Goal: Information Seeking & Learning: Check status

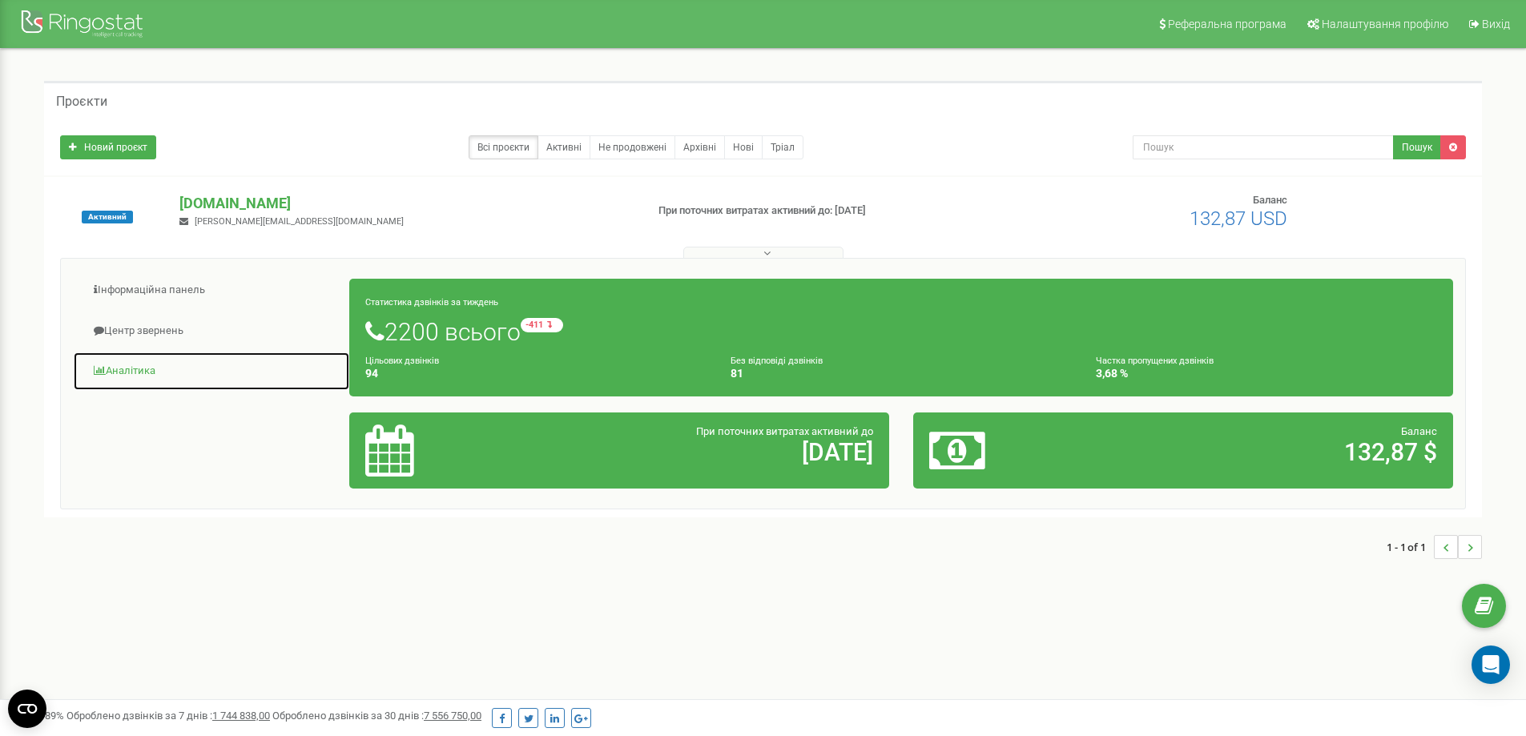
click at [138, 376] on link "Аналiтика" at bounding box center [211, 371] width 277 height 39
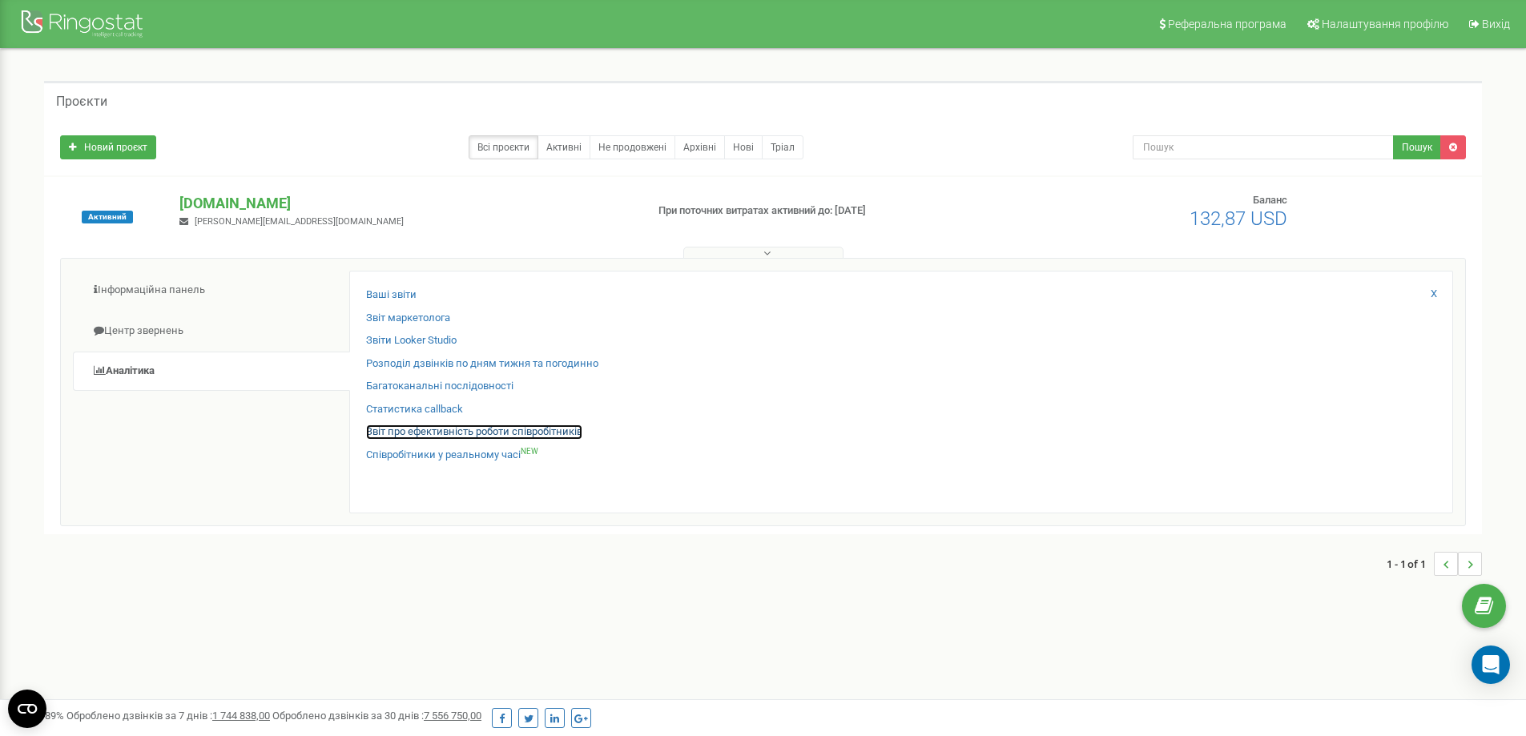
click at [453, 436] on link "Звіт про ефективність роботи співробітників" at bounding box center [474, 432] width 216 height 15
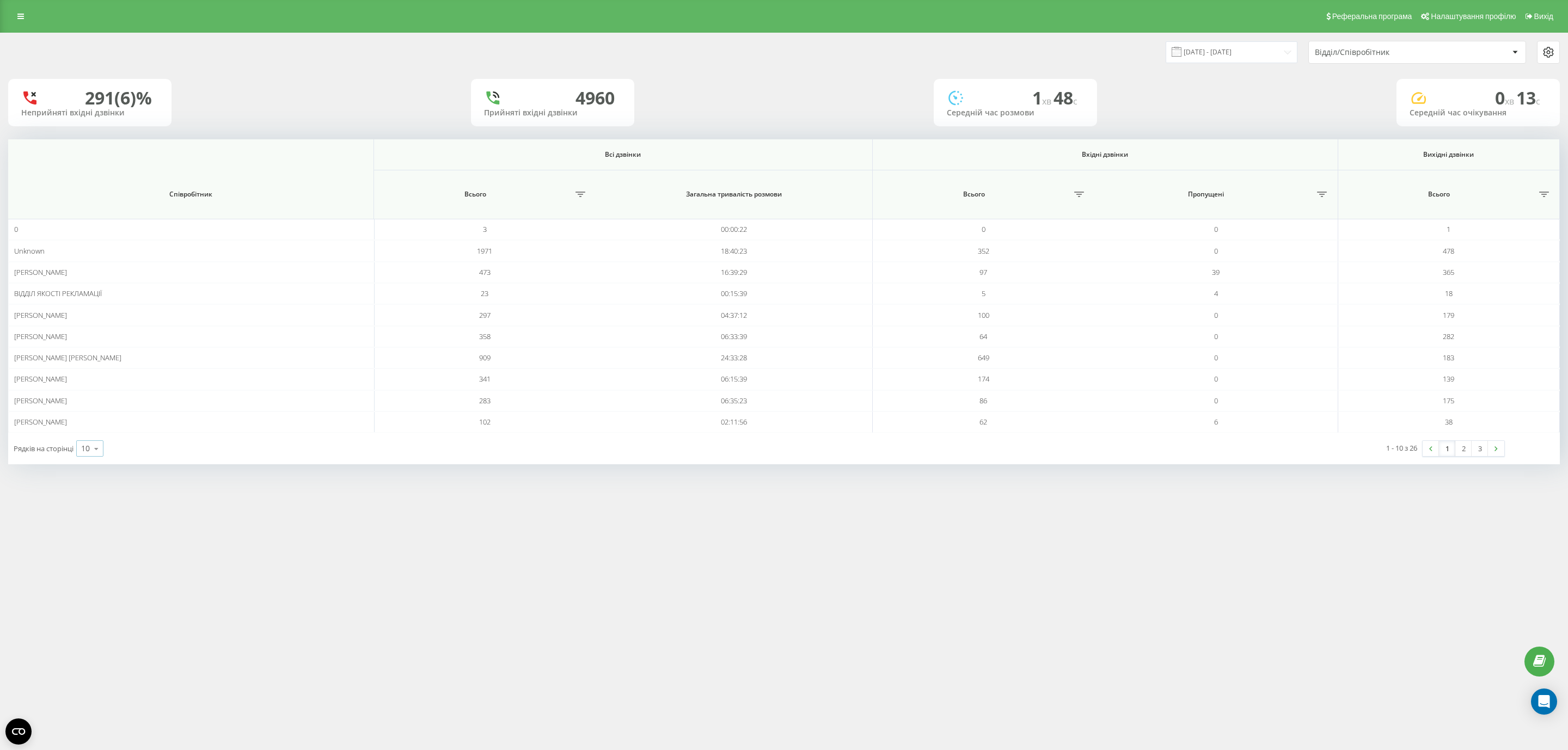
click at [90, 448] on icon at bounding box center [97, 448] width 16 height 21
click at [87, 402] on span "25" at bounding box center [85, 401] width 9 height 10
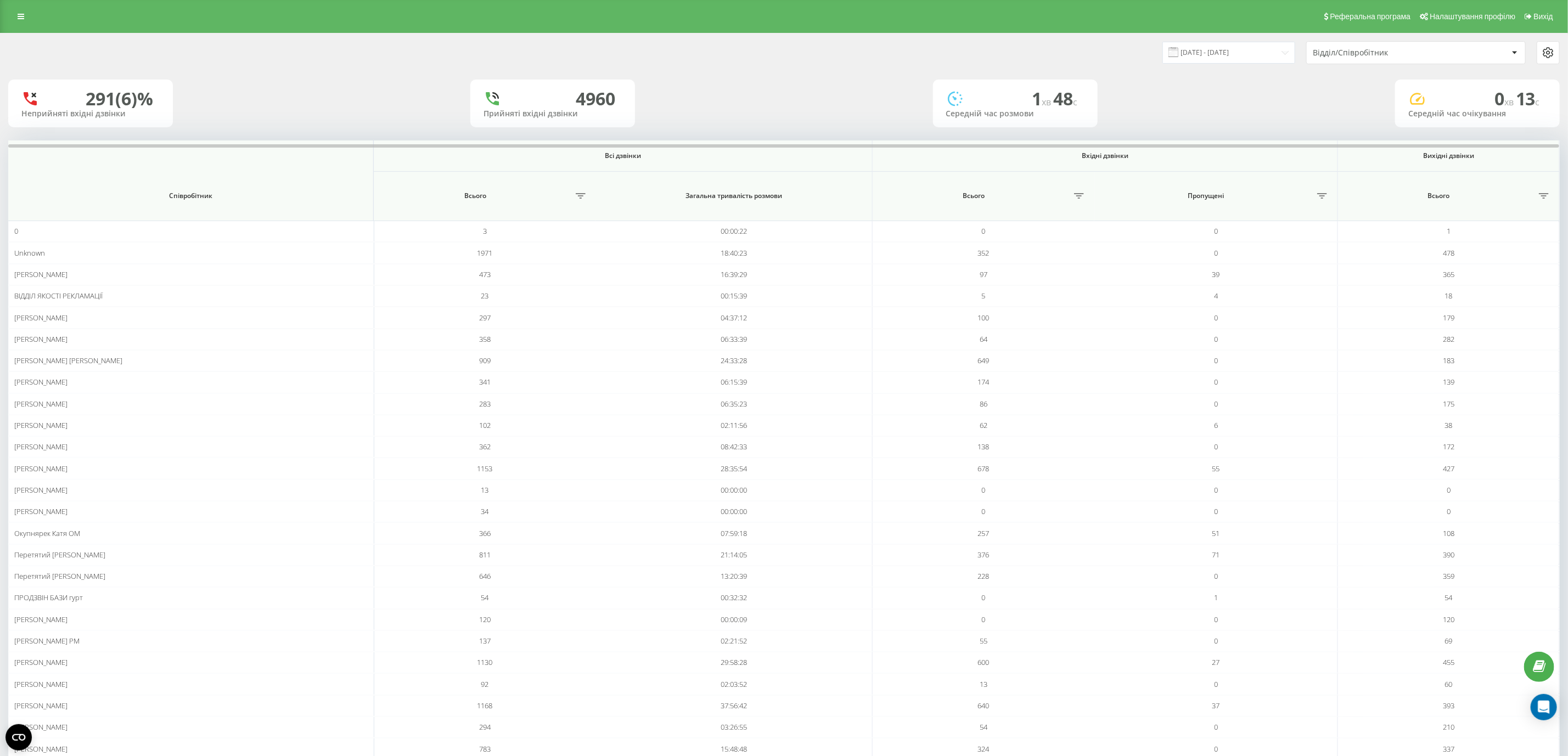
click at [1207, 66] on div "[DATE] - [DATE] Відділ/Співробітник" at bounding box center [784, 53] width 1567 height 38
click at [1207, 54] on input "[DATE] - [DATE]" at bounding box center [1229, 52] width 133 height 21
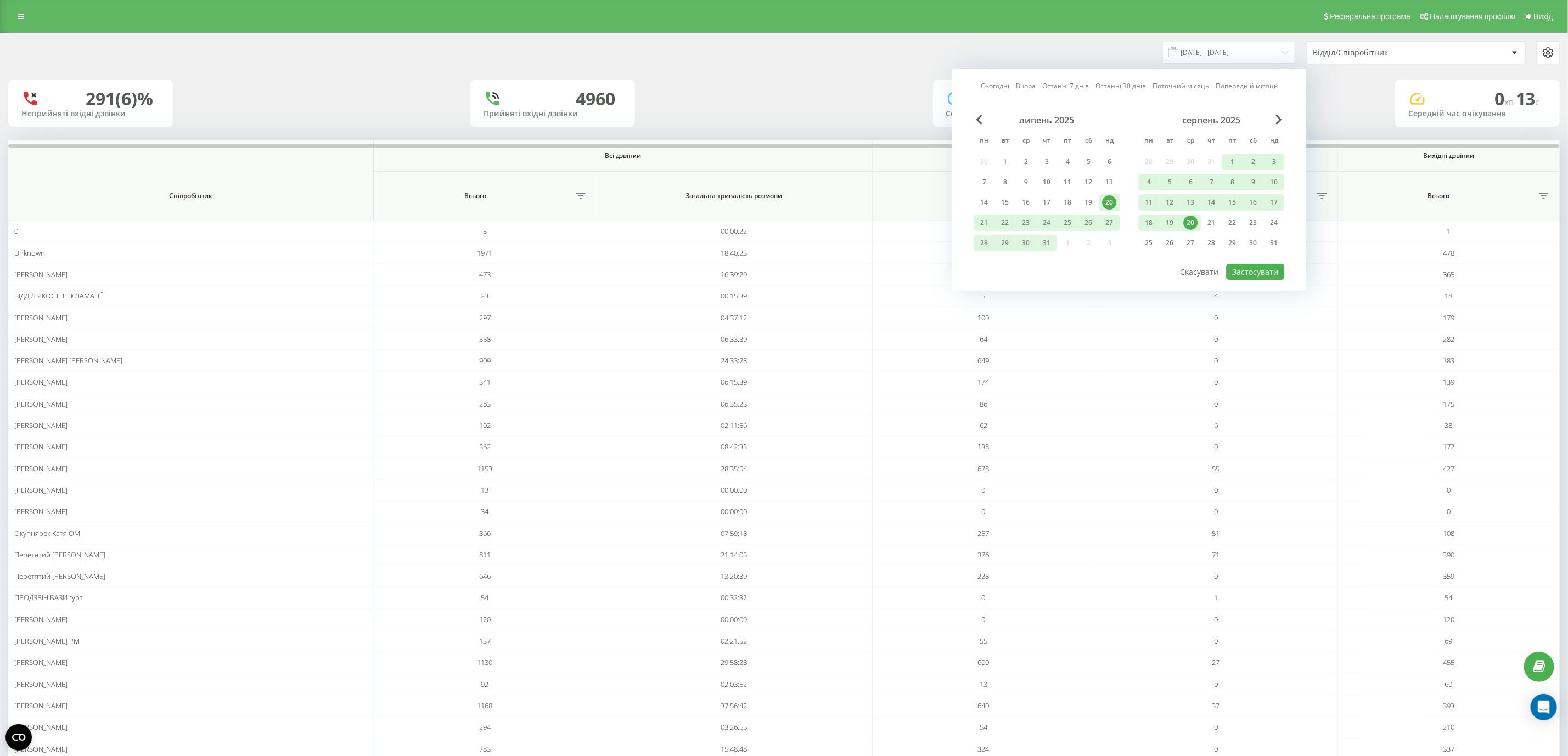
click at [1185, 220] on div "20" at bounding box center [1191, 223] width 14 height 14
click at [1161, 219] on div "19" at bounding box center [1170, 223] width 21 height 16
click at [1164, 219] on div "19" at bounding box center [1169, 223] width 14 height 14
click at [1243, 281] on div "Сьогодні Вчора Останні 7 днів Останні 30 днів Поточний місяць Попередній місяць…" at bounding box center [1129, 180] width 354 height 222
click at [1235, 269] on button "Застосувати" at bounding box center [1255, 271] width 58 height 16
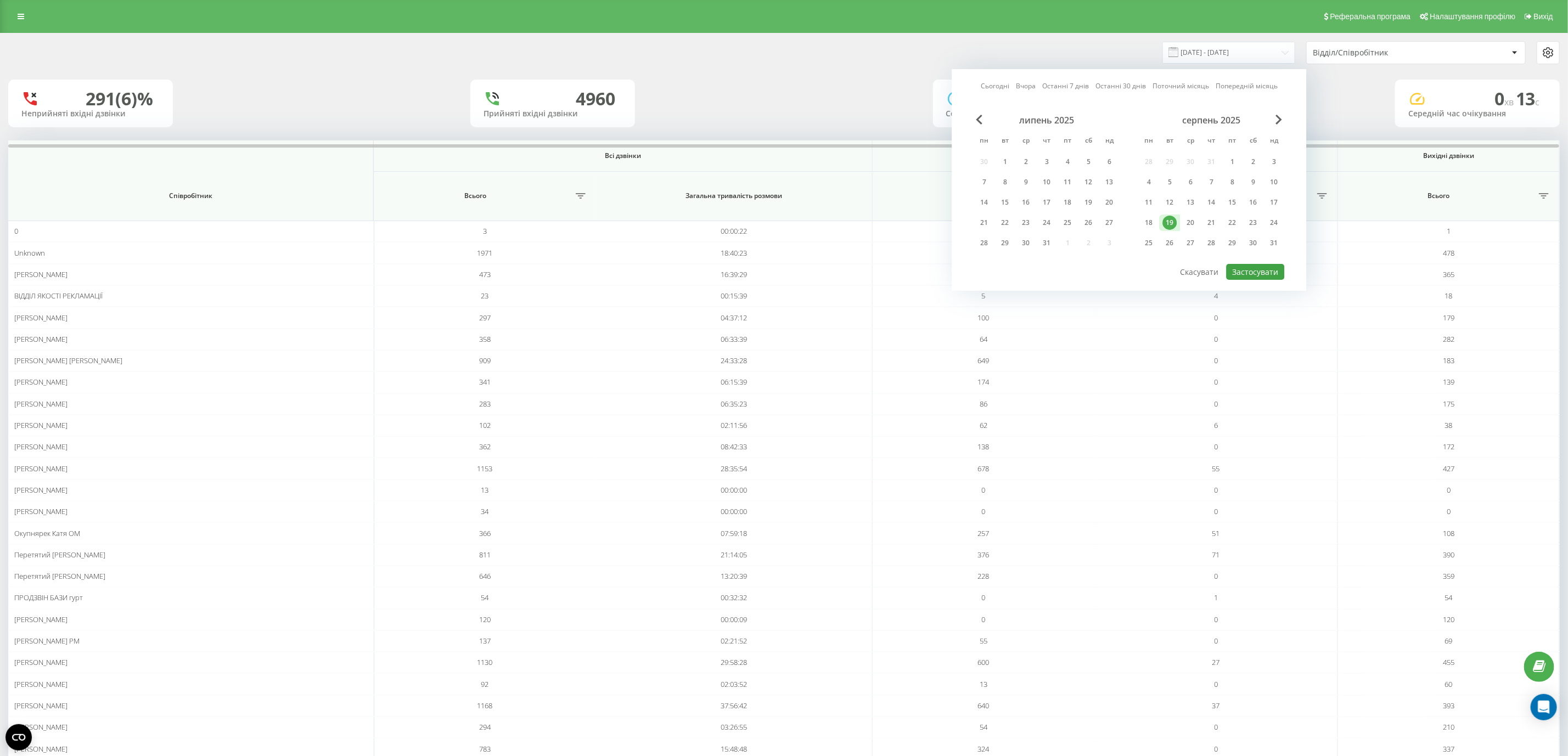
type input "[DATE] - [DATE]"
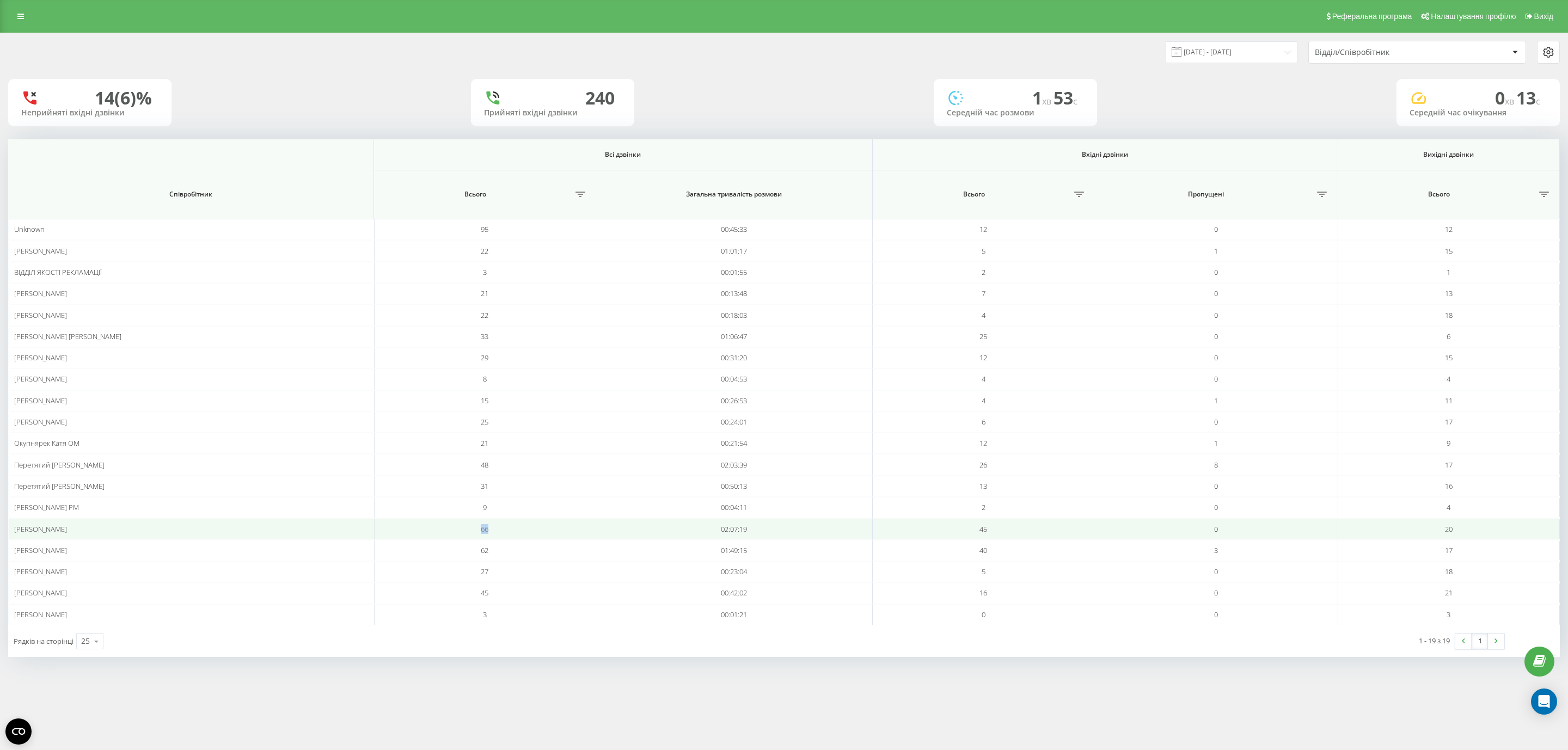
drag, startPoint x: 475, startPoint y: 533, endPoint x: 505, endPoint y: 535, distance: 30.1
click at [505, 535] on td "66" at bounding box center [485, 529] width 222 height 21
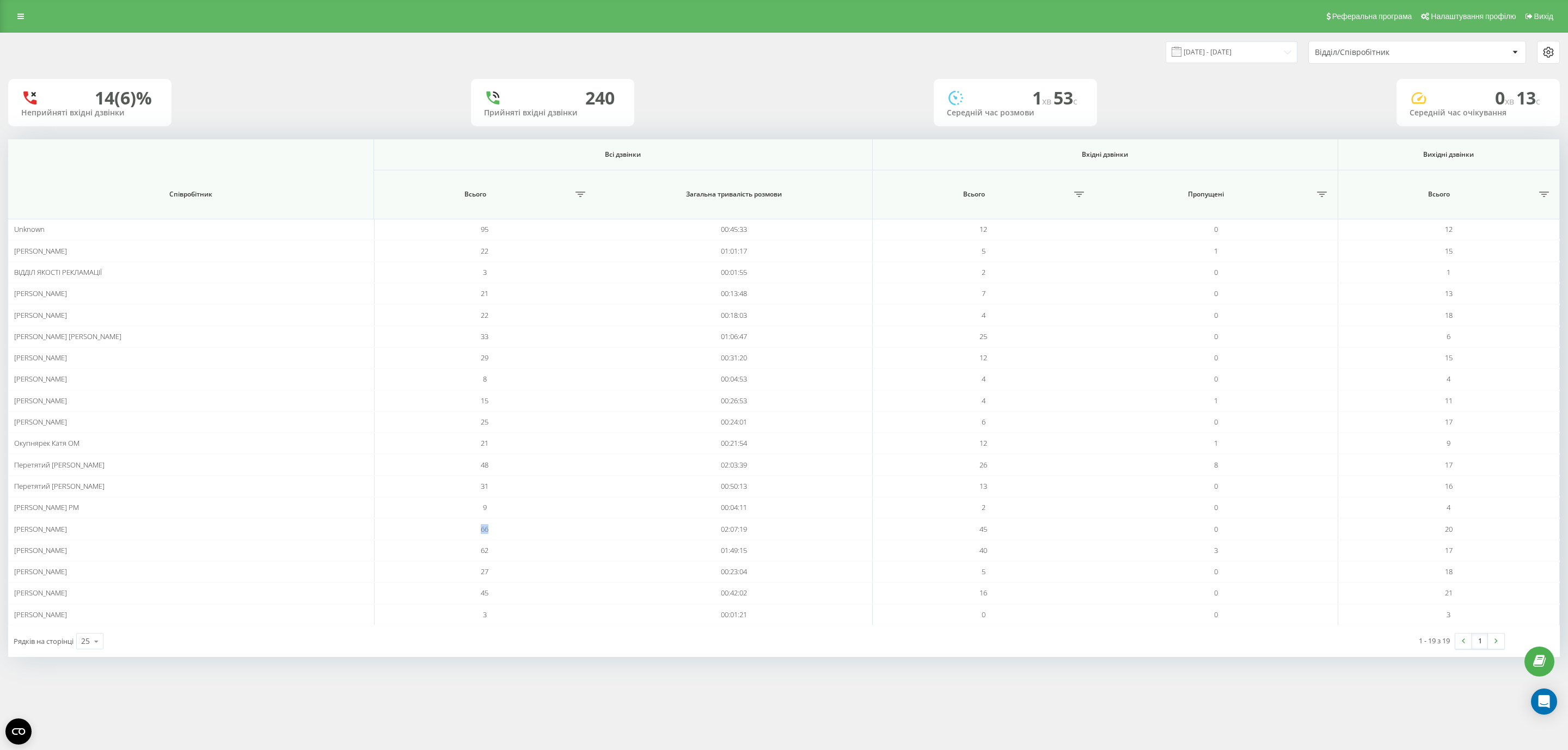
copy span "66"
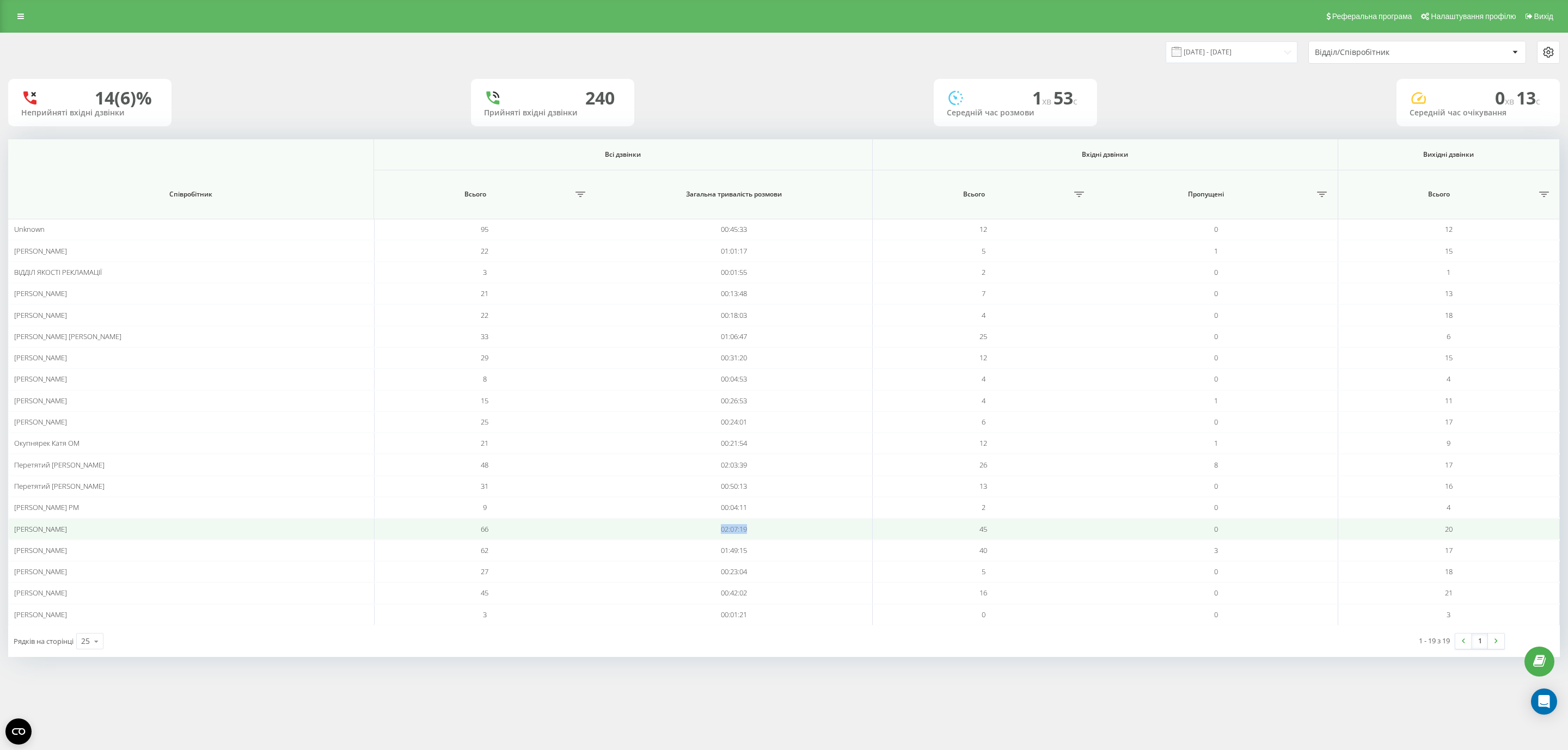
drag, startPoint x: 714, startPoint y: 535, endPoint x: 779, endPoint y: 535, distance: 65.0
click at [779, 535] on td "02:07:19" at bounding box center [734, 529] width 277 height 21
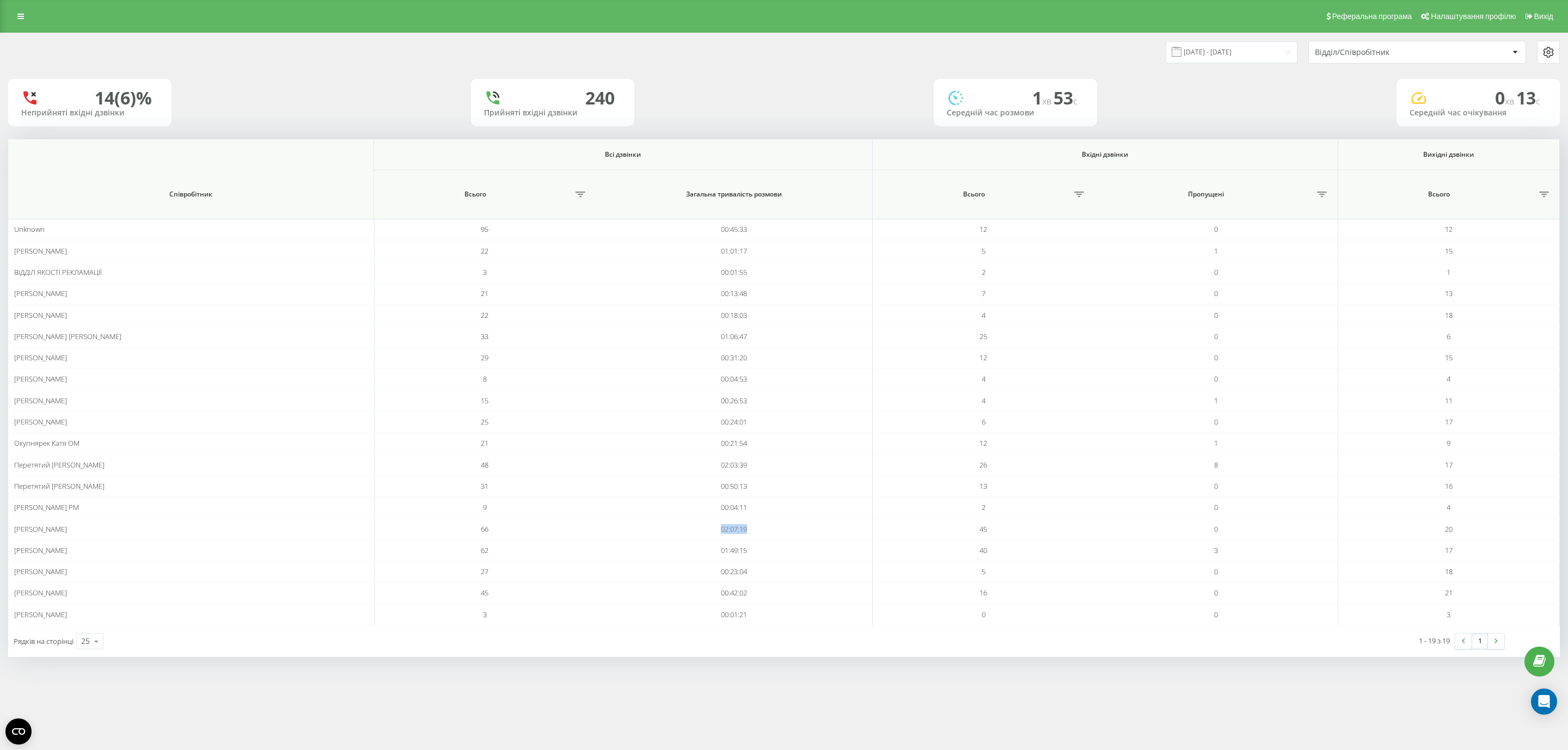
copy td "02:07:19"
click at [18, 18] on icon at bounding box center [21, 16] width 7 height 7
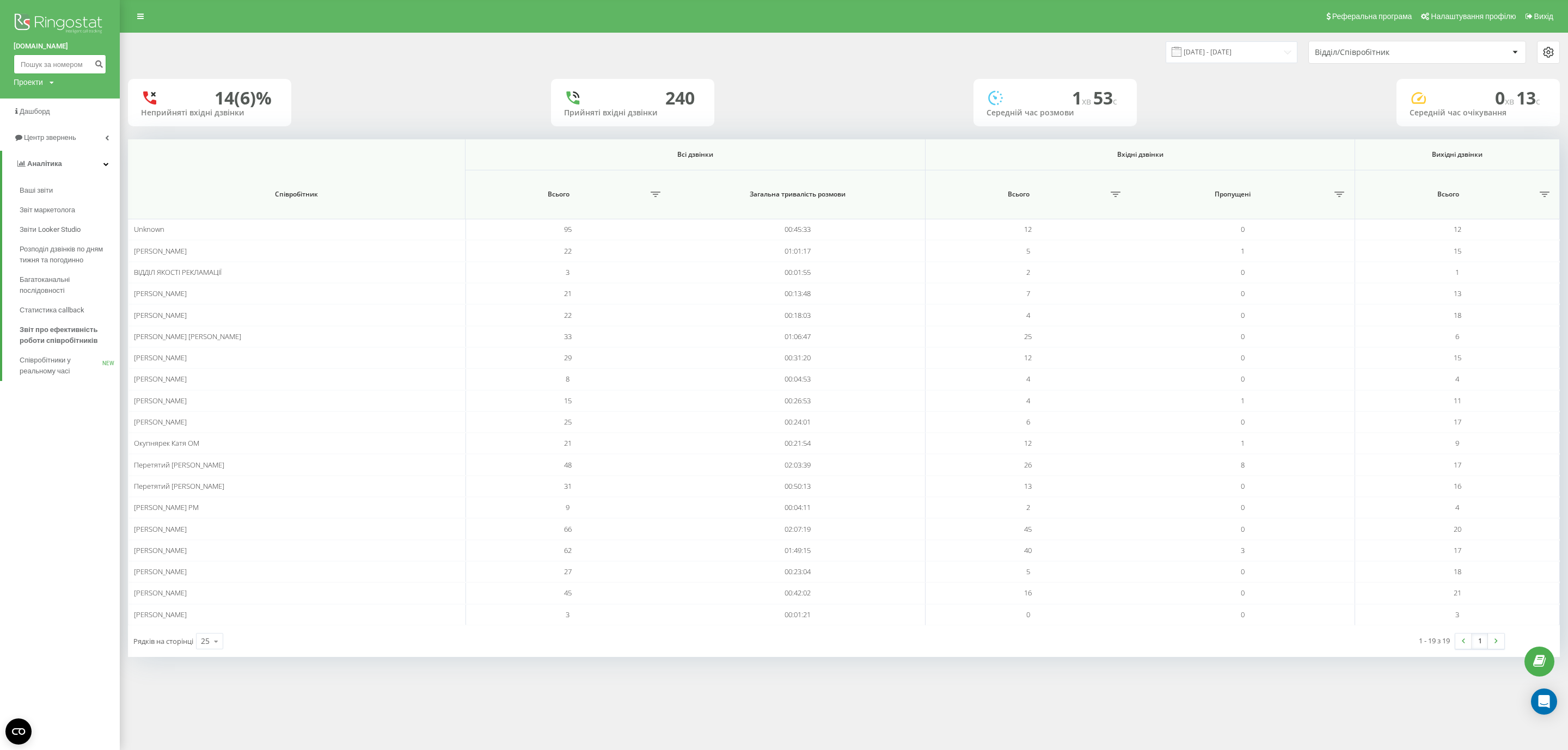
click at [39, 59] on input at bounding box center [60, 64] width 92 height 20
paste input "097)9507759"
click at [37, 69] on input "097)9507759" at bounding box center [60, 64] width 92 height 20
click at [88, 67] on input "0979507759" at bounding box center [60, 64] width 92 height 20
type input "0979507759"
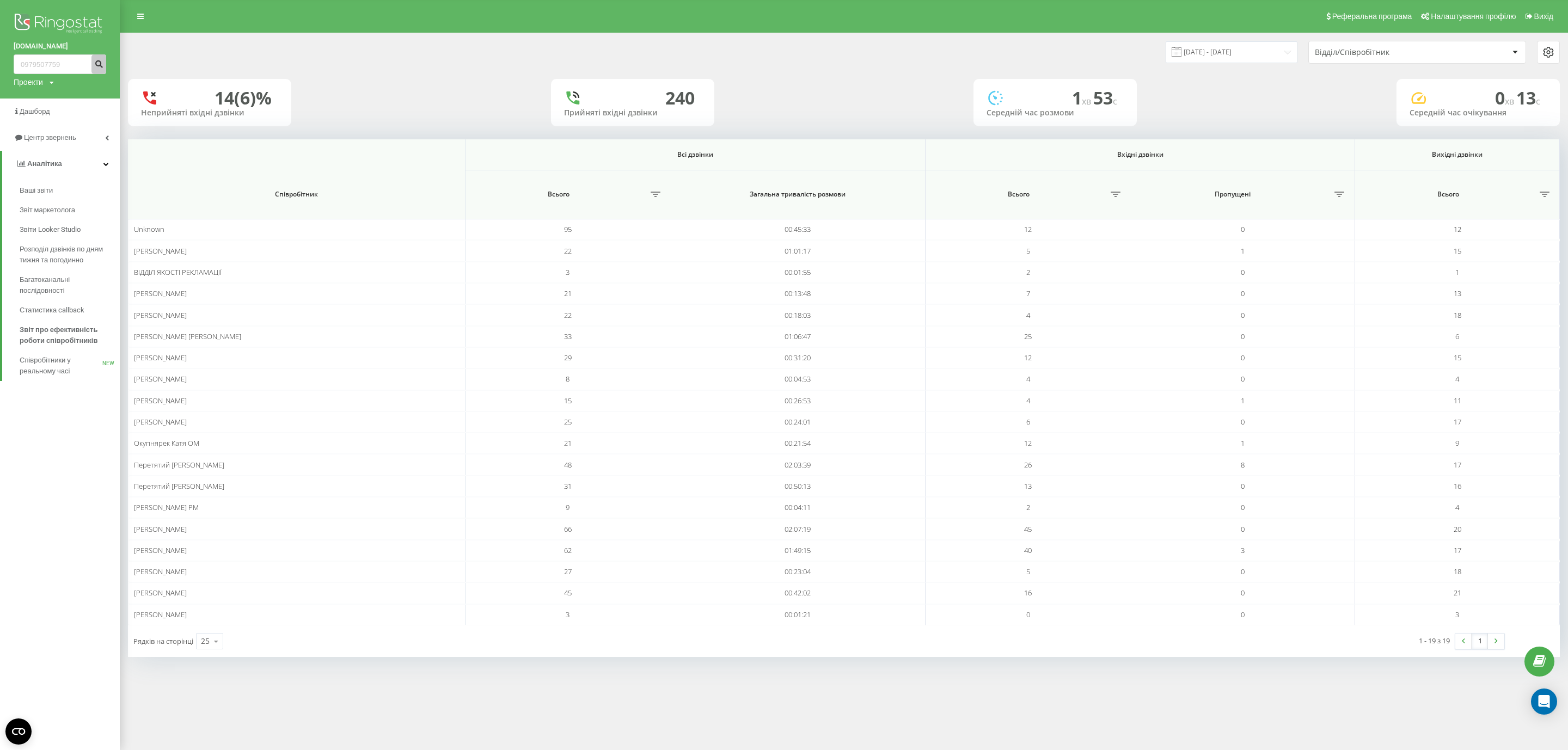
click at [92, 67] on button "submit" at bounding box center [99, 64] width 15 height 20
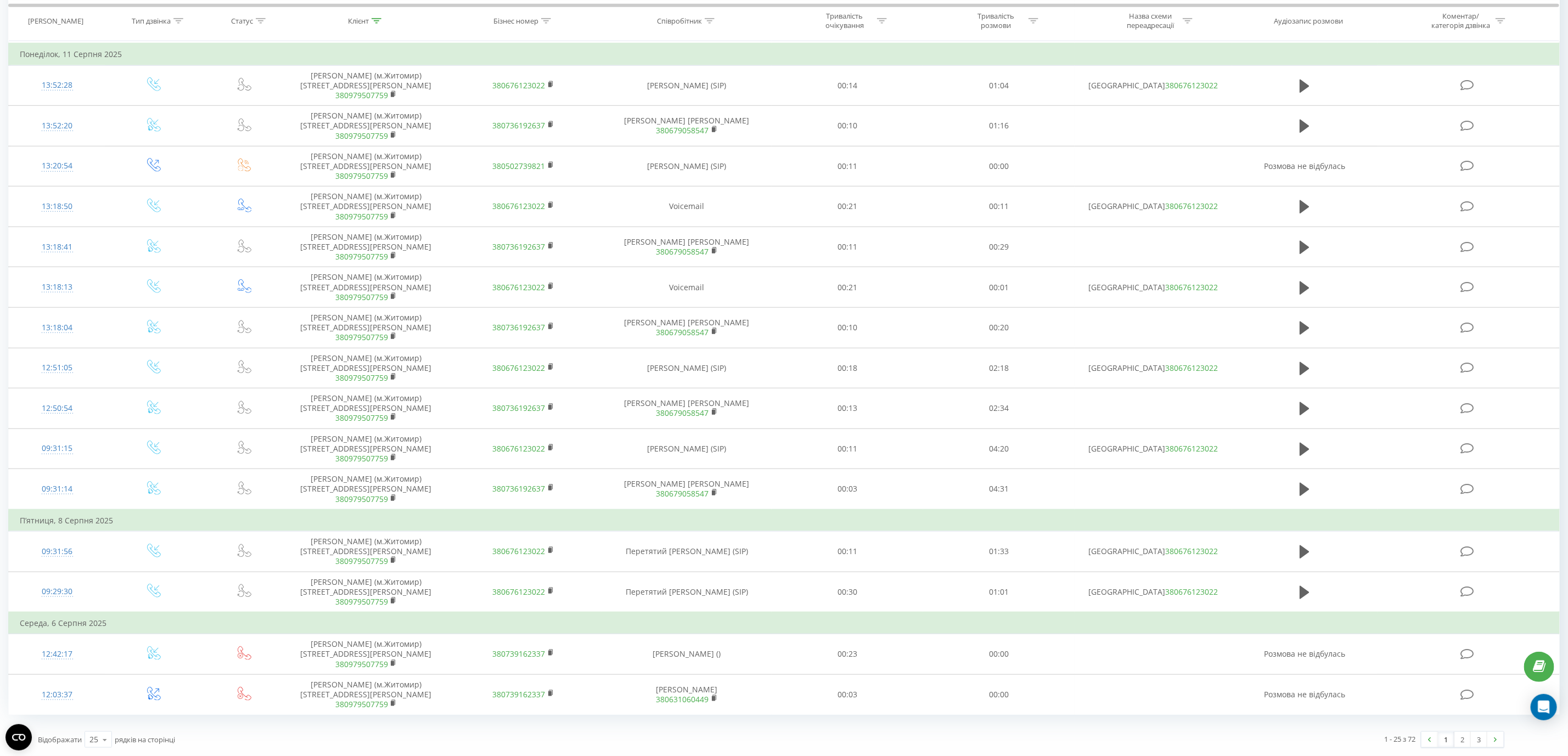
scroll to position [658, 0]
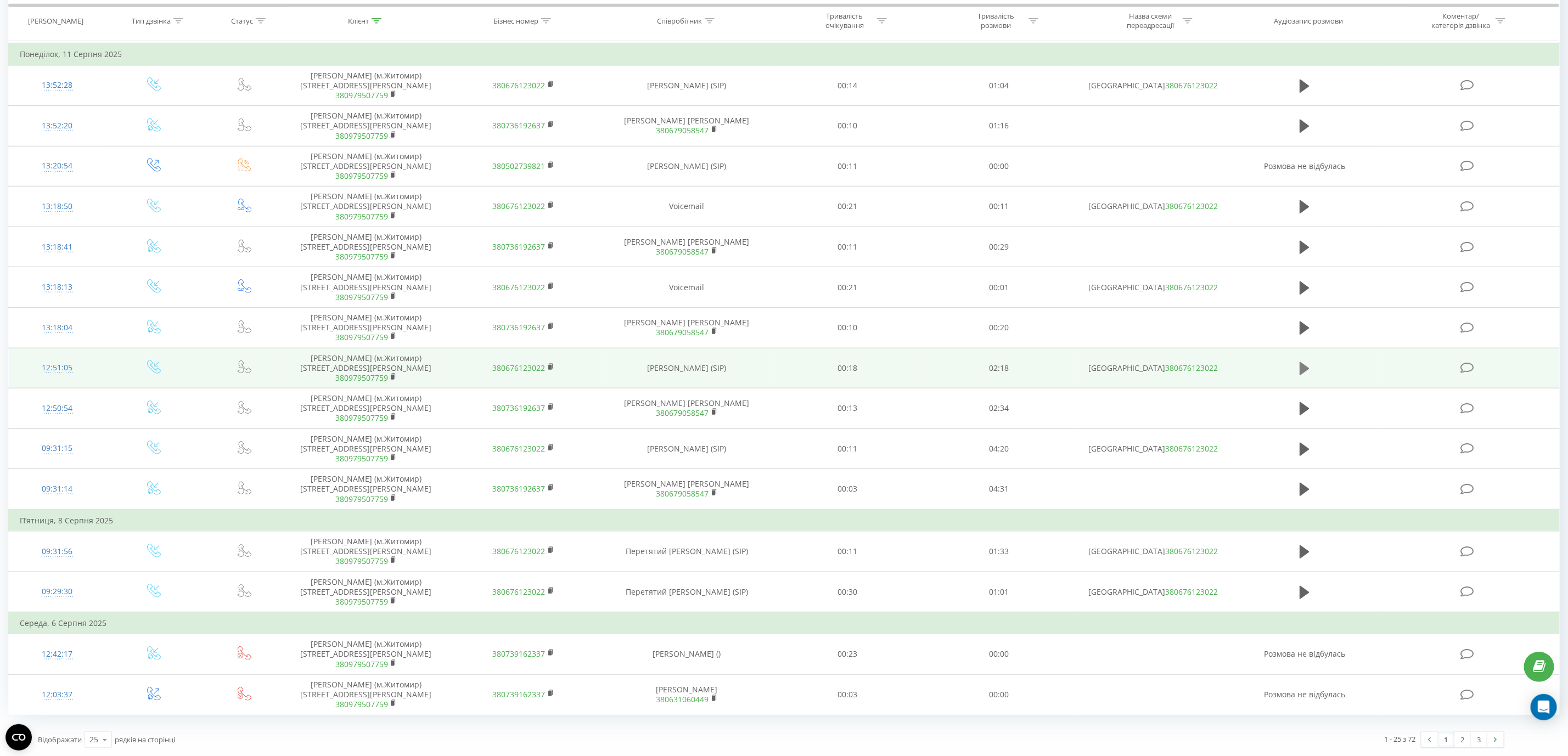
click at [1306, 375] on icon at bounding box center [1304, 368] width 10 height 13
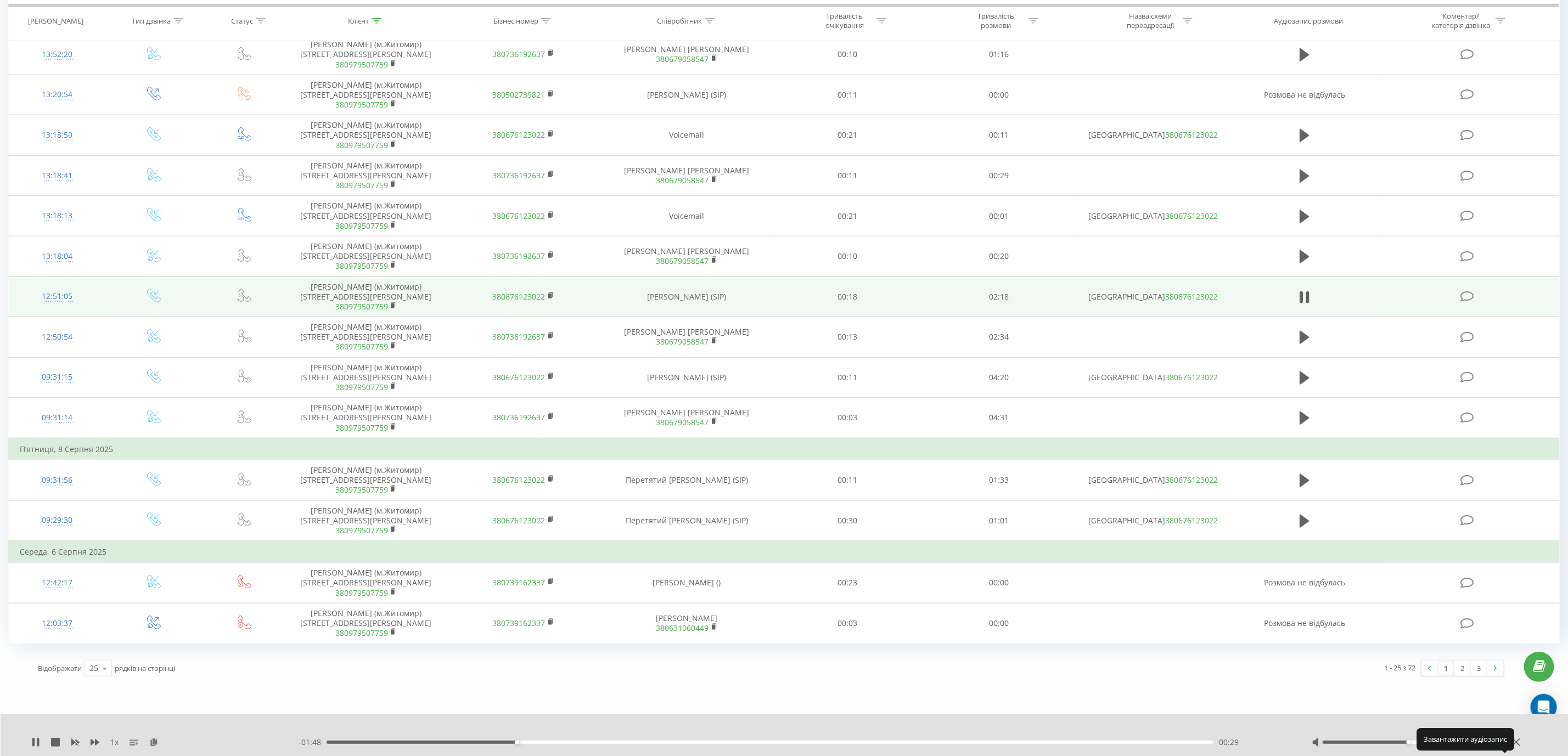
click at [1508, 742] on icon at bounding box center [1505, 742] width 10 height 11
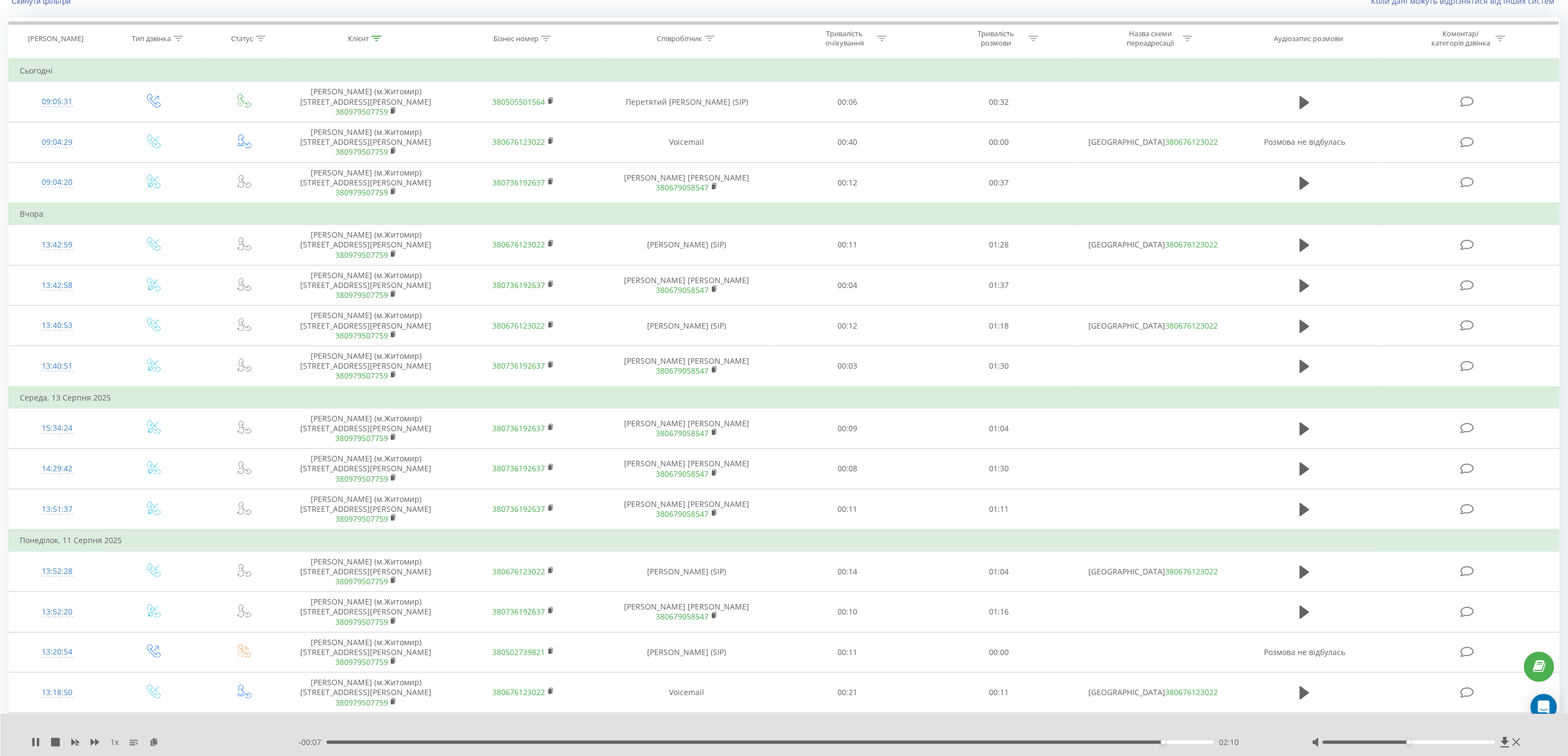
scroll to position [0, 0]
